Goal: Check status

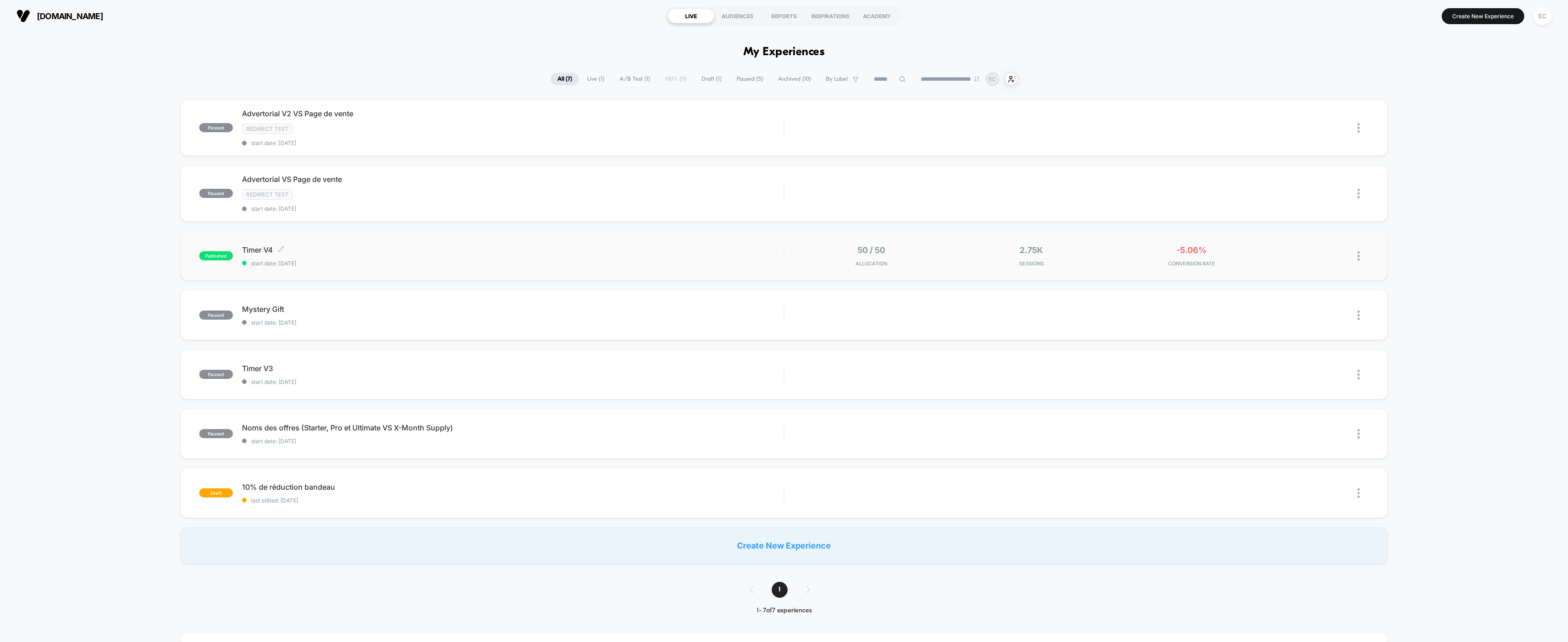
click at [527, 250] on span "Timer V4 Click to edit experience details" at bounding box center [513, 250] width 542 height 9
